Goal: Task Accomplishment & Management: Manage account settings

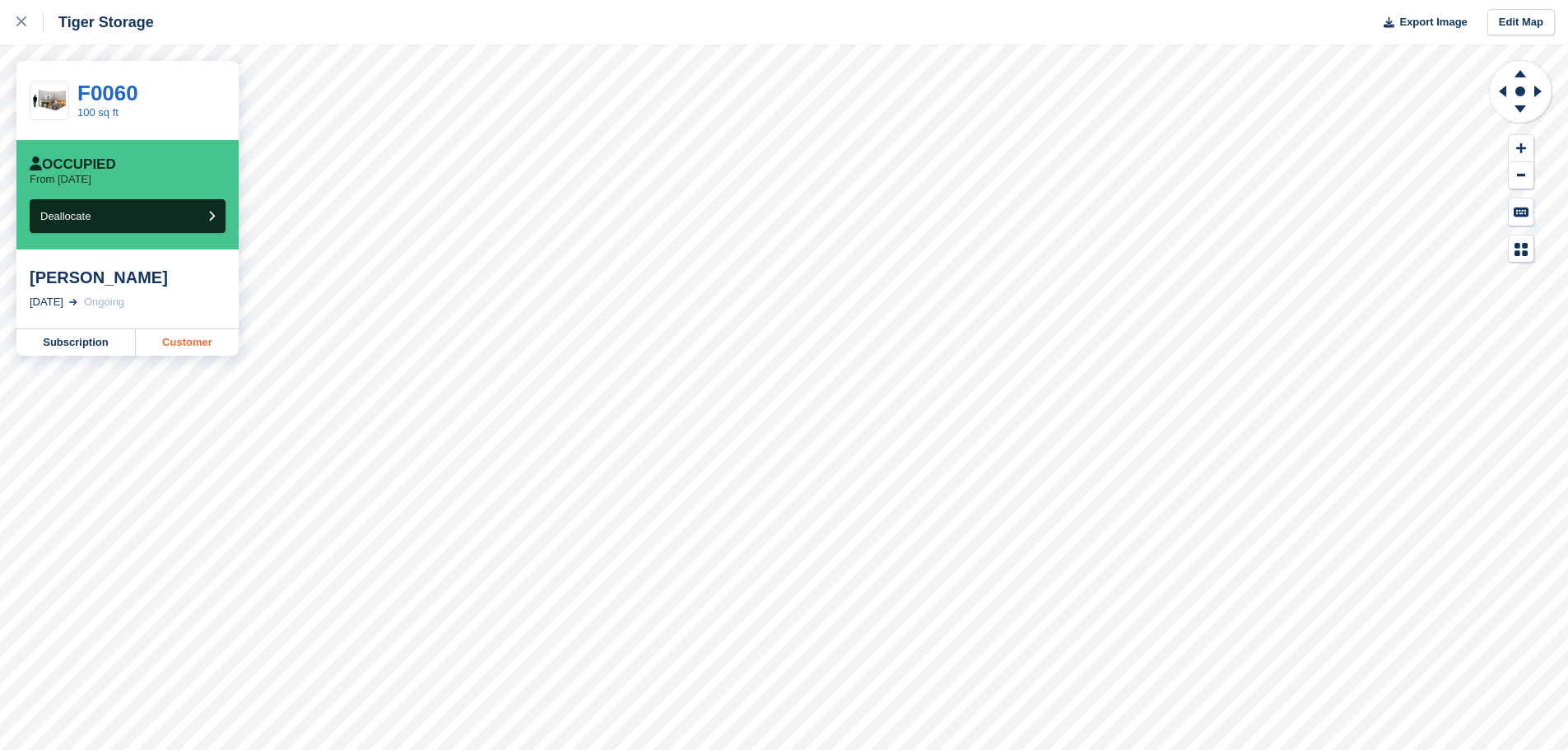
drag, startPoint x: 194, startPoint y: 327, endPoint x: 186, endPoint y: 341, distance: 16.1
click at [194, 327] on div "Leah Gray 13 Jul, 2025 Ongoing" at bounding box center [128, 288] width 222 height 79
click at [186, 341] on link "Customer" at bounding box center [187, 342] width 103 height 26
click at [14, 272] on div "Tiger Storage Export Image Edit Map F0060 100 sq ft Occupied From today Dealloc…" at bounding box center [784, 375] width 1568 height 750
click at [136, 269] on div "[PERSON_NAME]" at bounding box center [127, 278] width 196 height 19
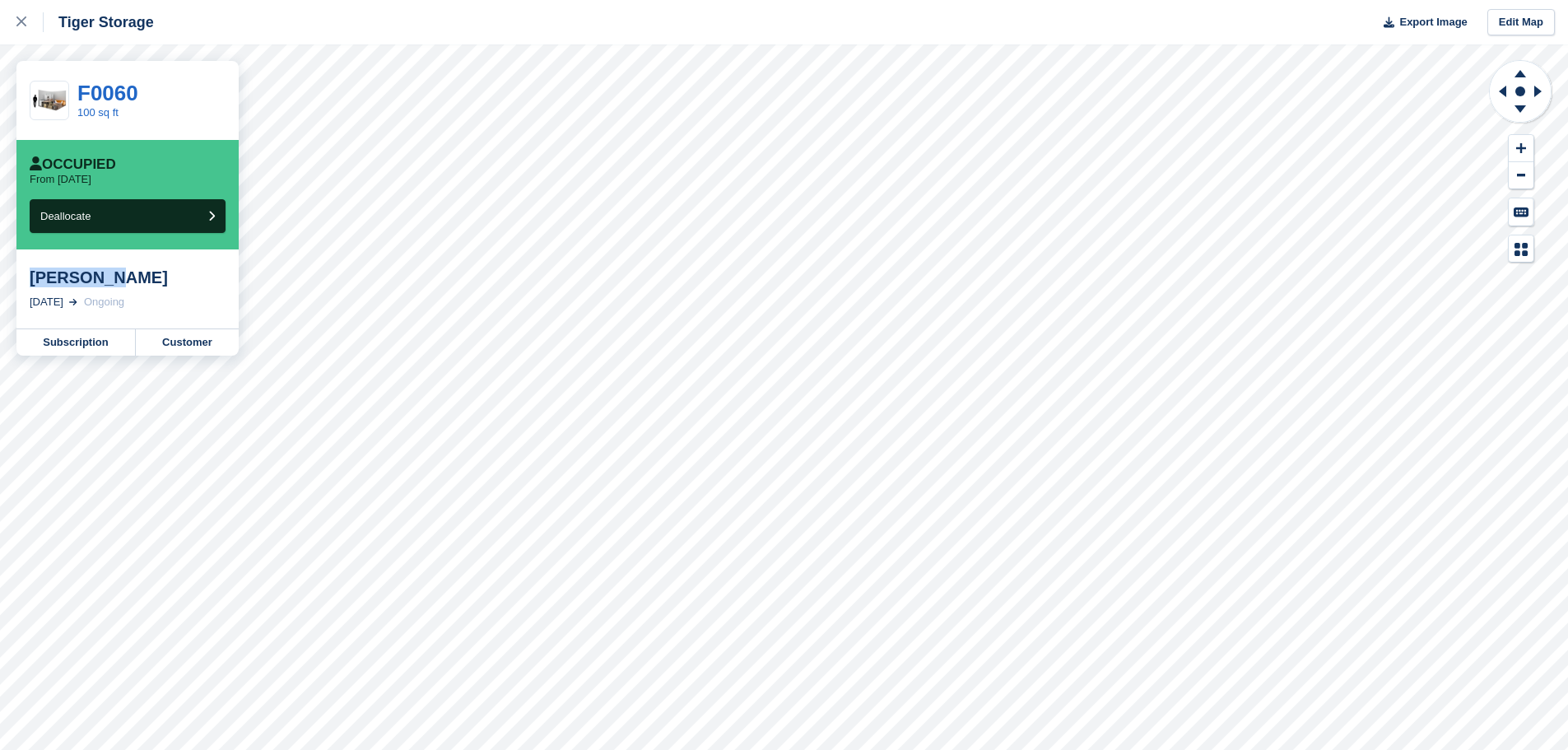
drag, startPoint x: 74, startPoint y: 284, endPoint x: 23, endPoint y: 286, distance: 51.0
click at [23, 286] on div "Leah Gray 13 Jul, 2025 Ongoing" at bounding box center [128, 288] width 222 height 79
copy div "[PERSON_NAME]"
click at [194, 342] on link "Customer" at bounding box center [187, 342] width 103 height 26
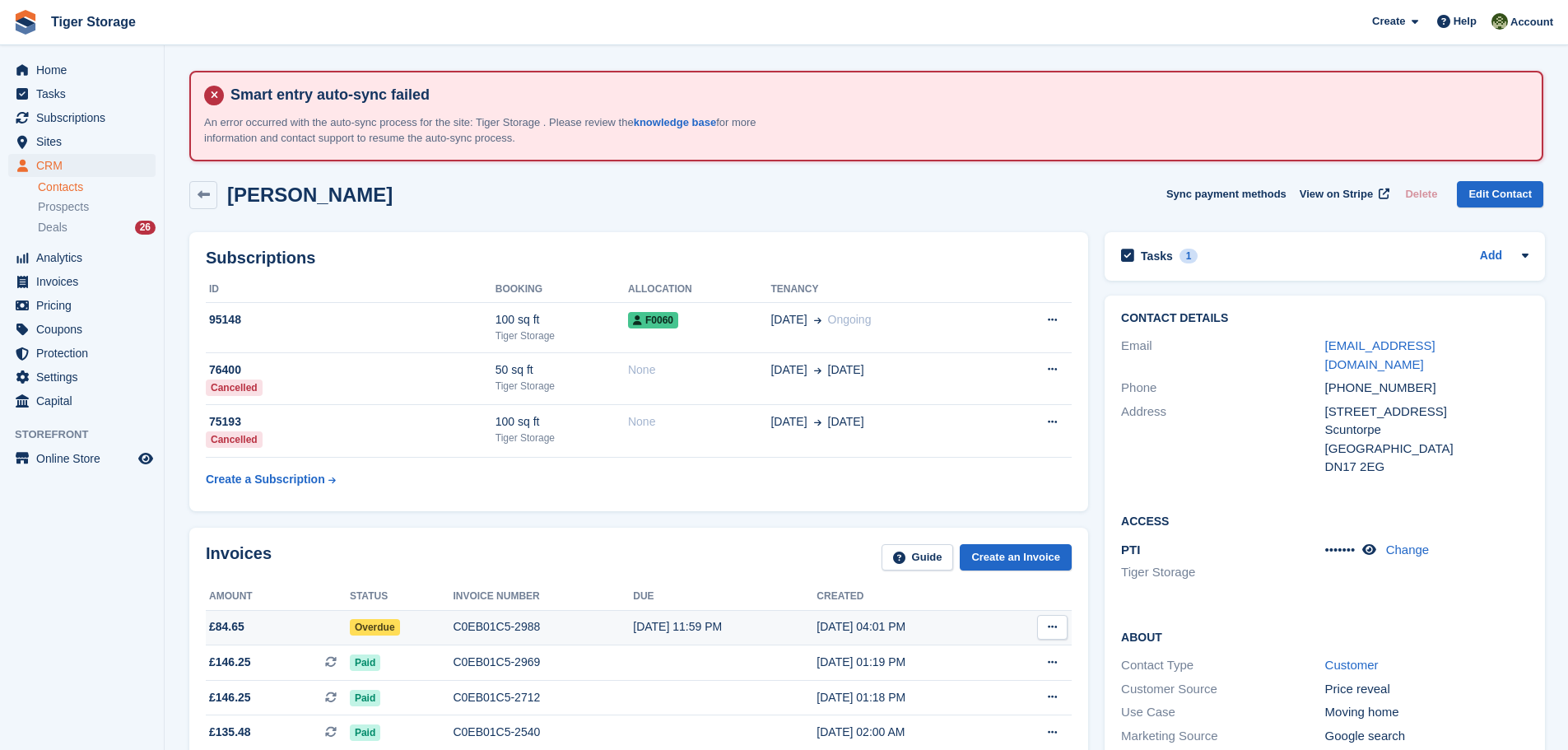
click at [481, 615] on td "C0EB01C5-2988" at bounding box center [542, 627] width 180 height 35
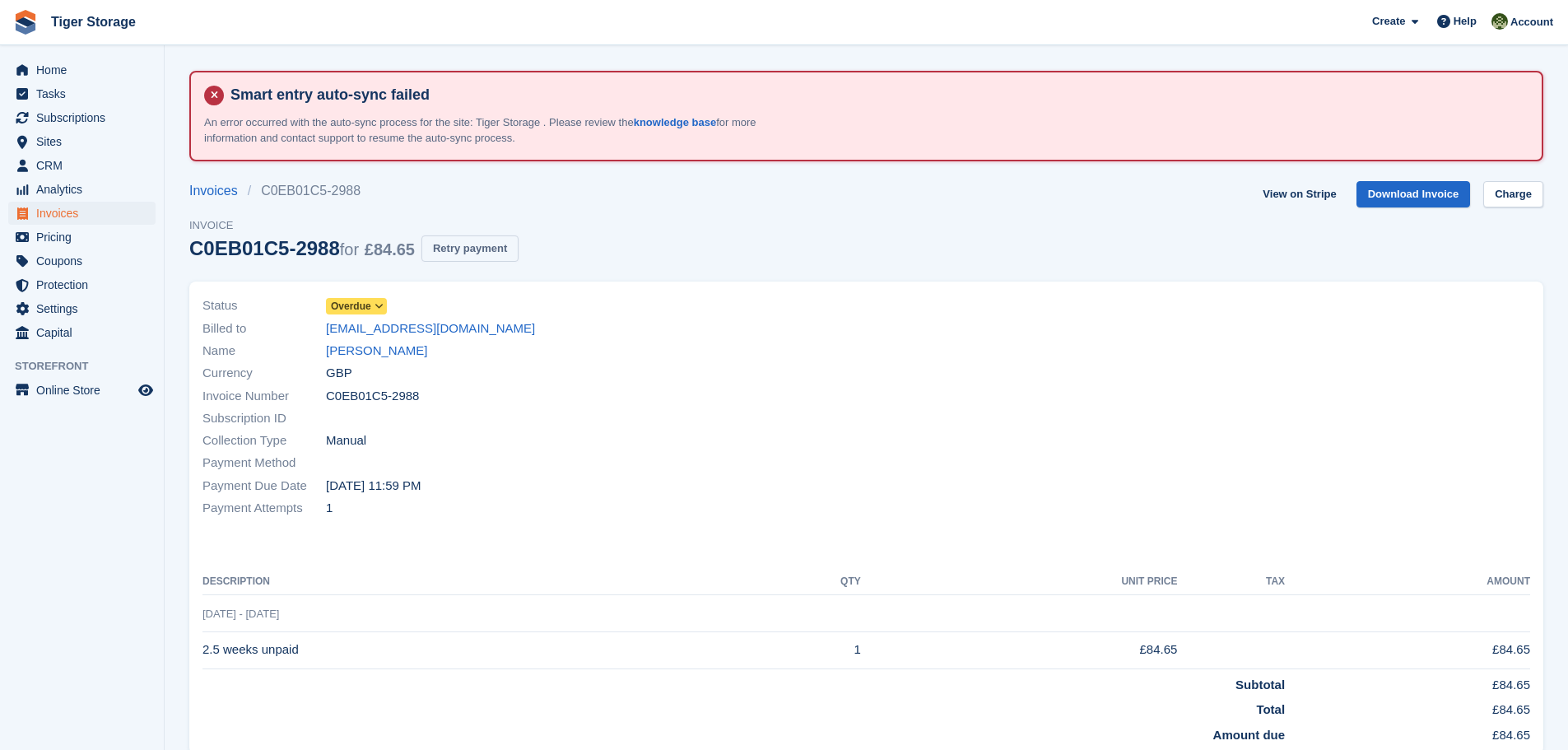
click at [477, 248] on button "Retry payment" at bounding box center [470, 249] width 97 height 27
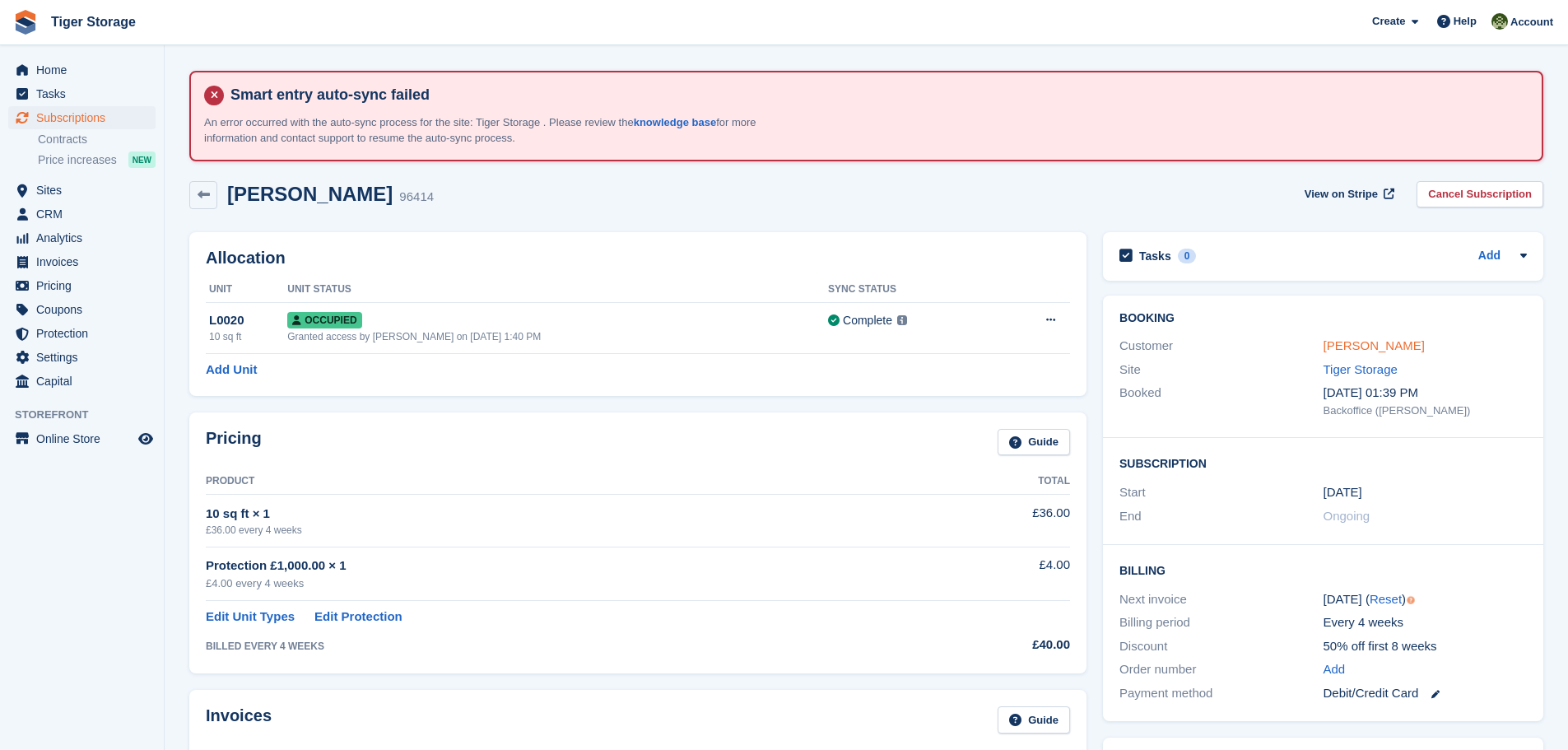
click at [1366, 347] on link "Christopher Osborne" at bounding box center [1374, 345] width 101 height 14
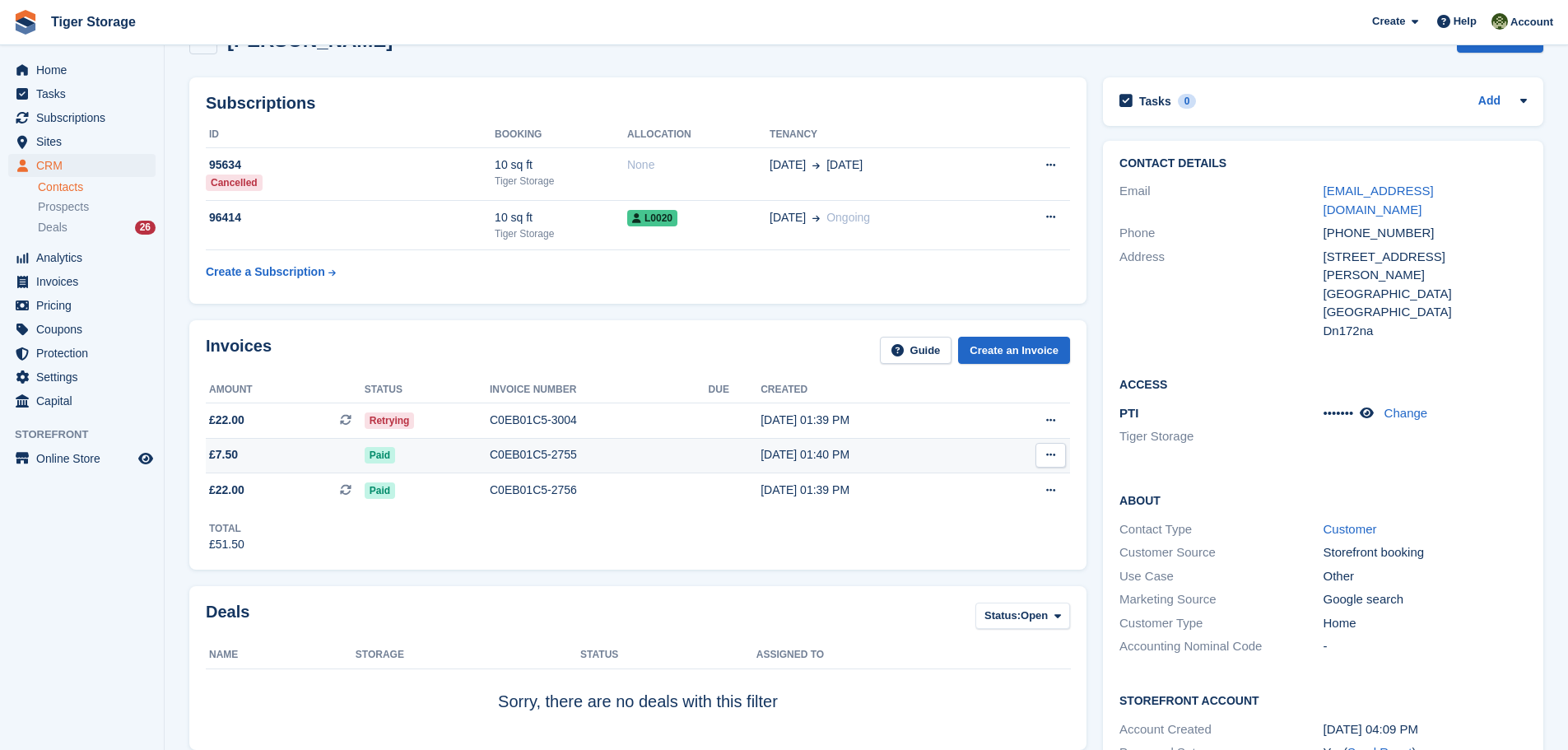
scroll to position [165, 0]
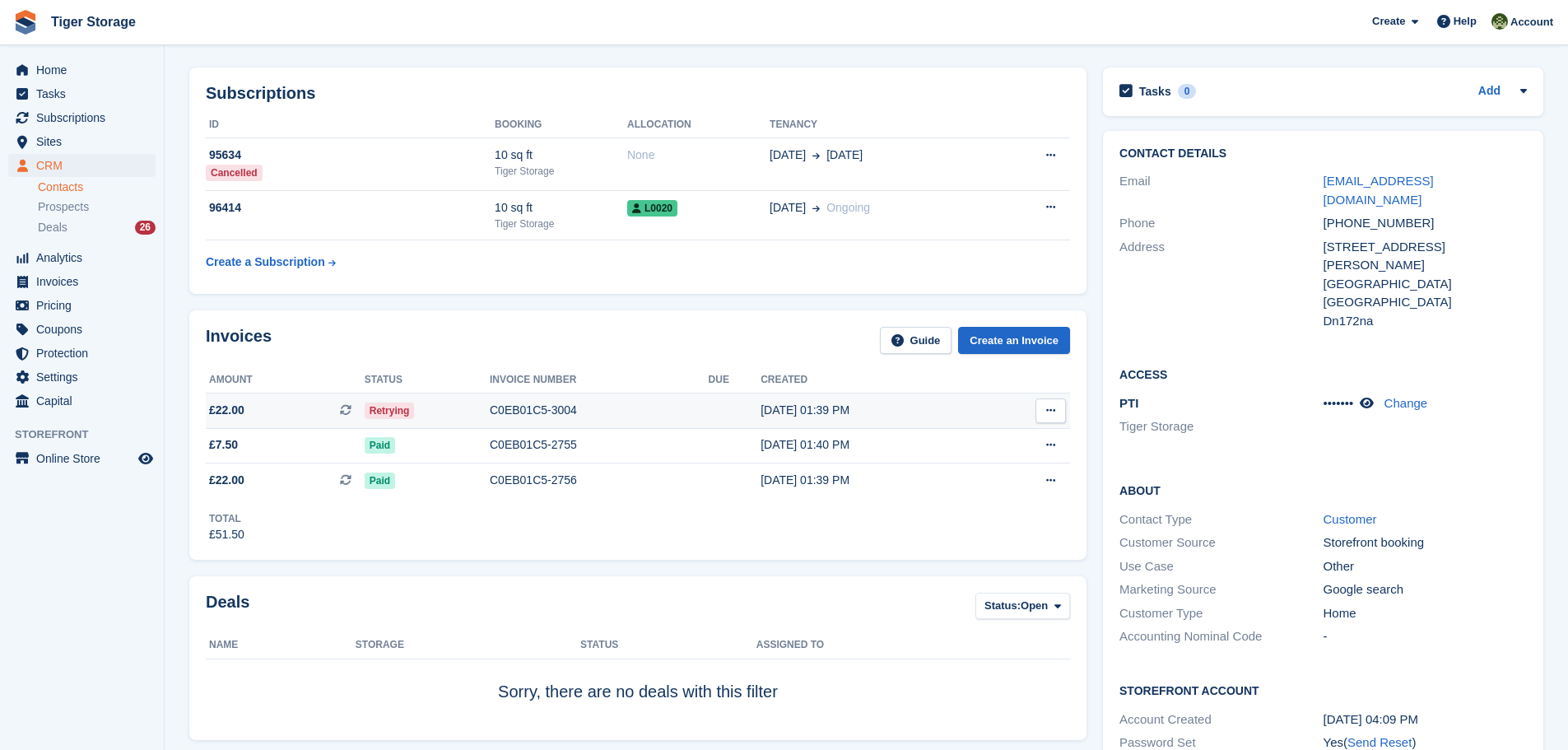
click at [538, 402] on div "C0EB01C5-3004" at bounding box center [599, 410] width 219 height 18
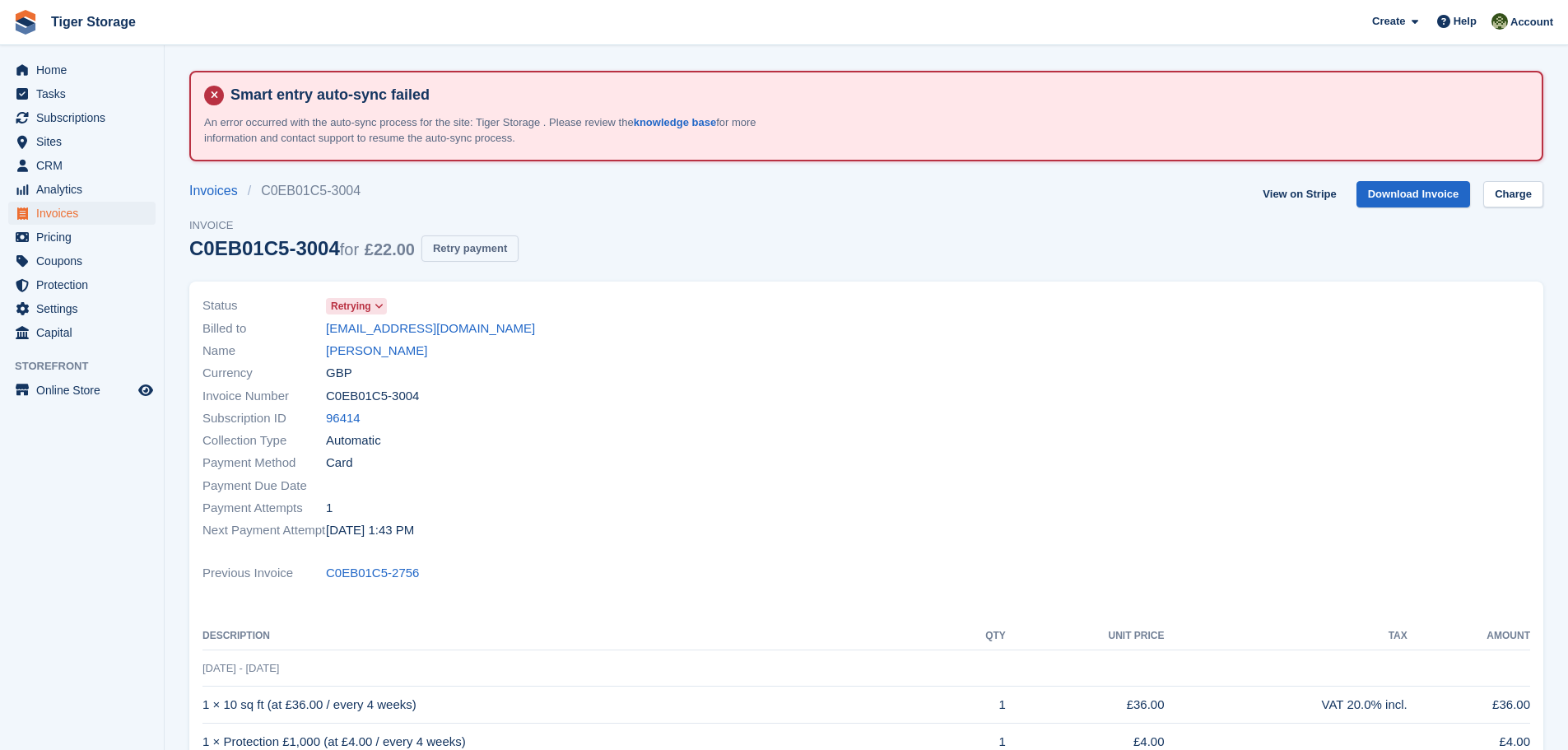
click at [468, 243] on button "Retry payment" at bounding box center [470, 249] width 97 height 27
click at [57, 163] on span "CRM" at bounding box center [85, 166] width 98 height 23
